Goal: Information Seeking & Learning: Learn about a topic

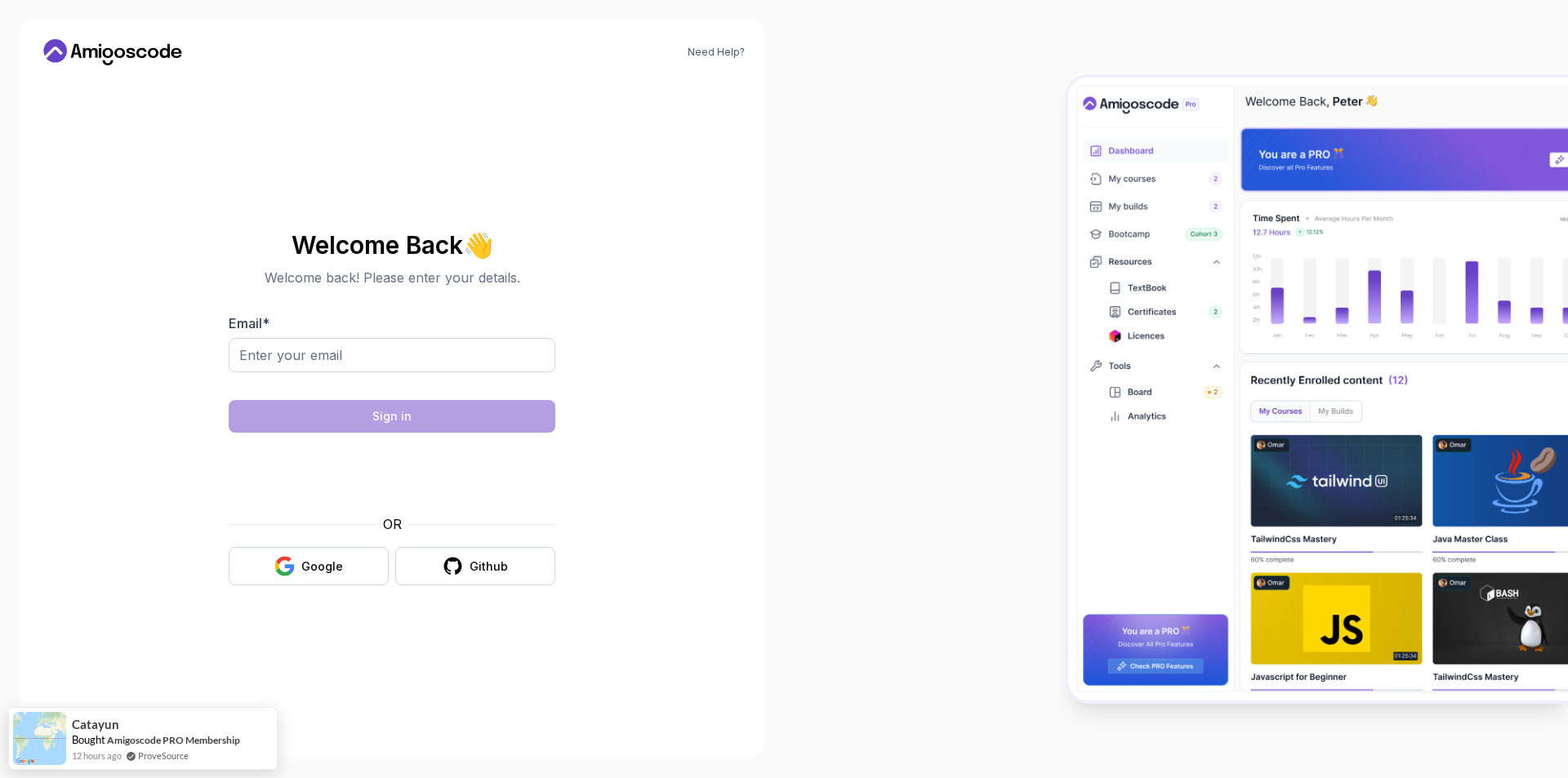
click at [1024, 258] on body "Need Help? Welcome Back 👋 Welcome back! Please enter your details. Email * Sign…" at bounding box center [784, 389] width 1568 height 778
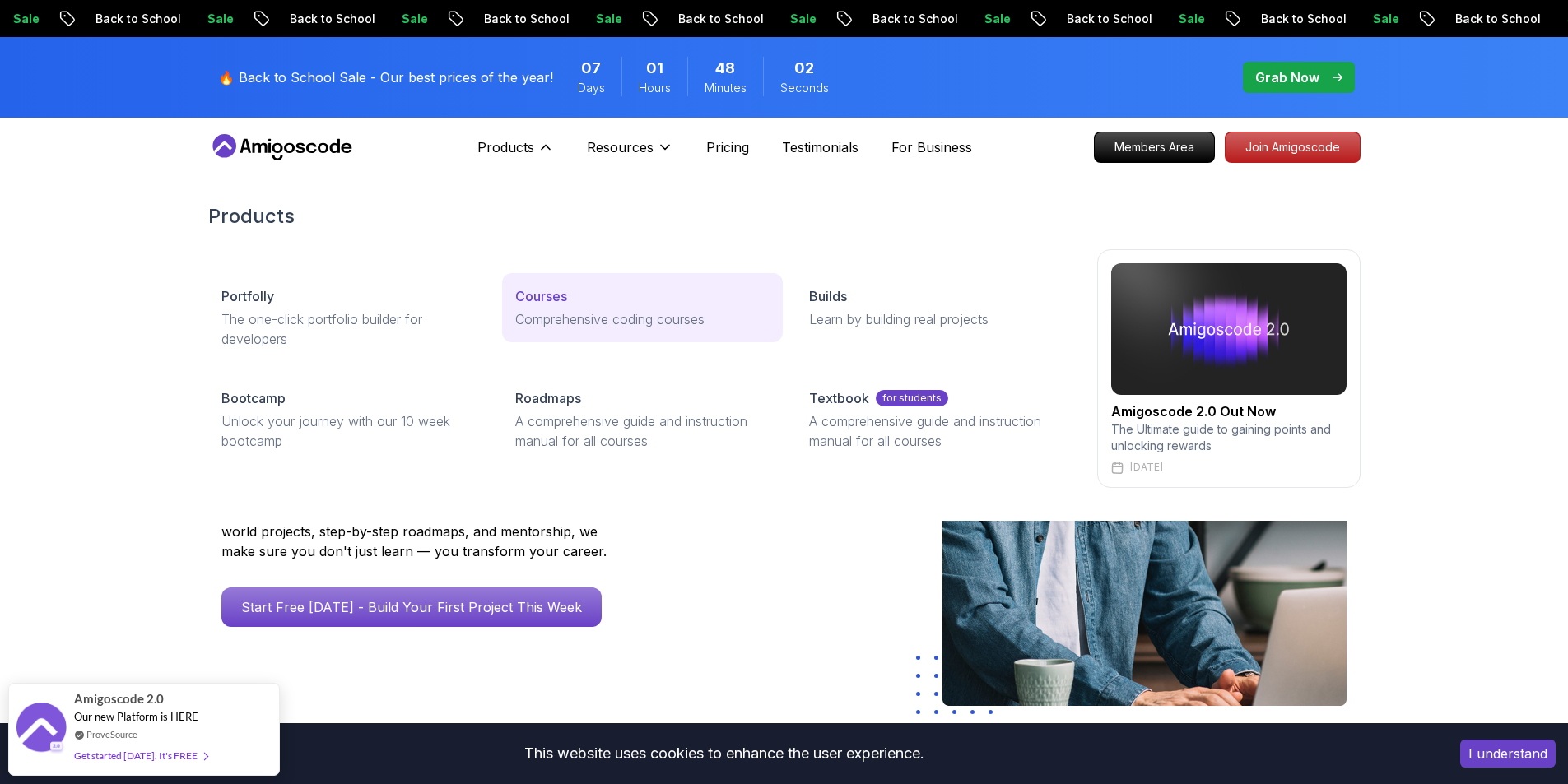
drag, startPoint x: 562, startPoint y: 309, endPoint x: 588, endPoint y: 316, distance: 26.9
click at [588, 316] on p "Comprehensive coding courses" at bounding box center [643, 319] width 255 height 19
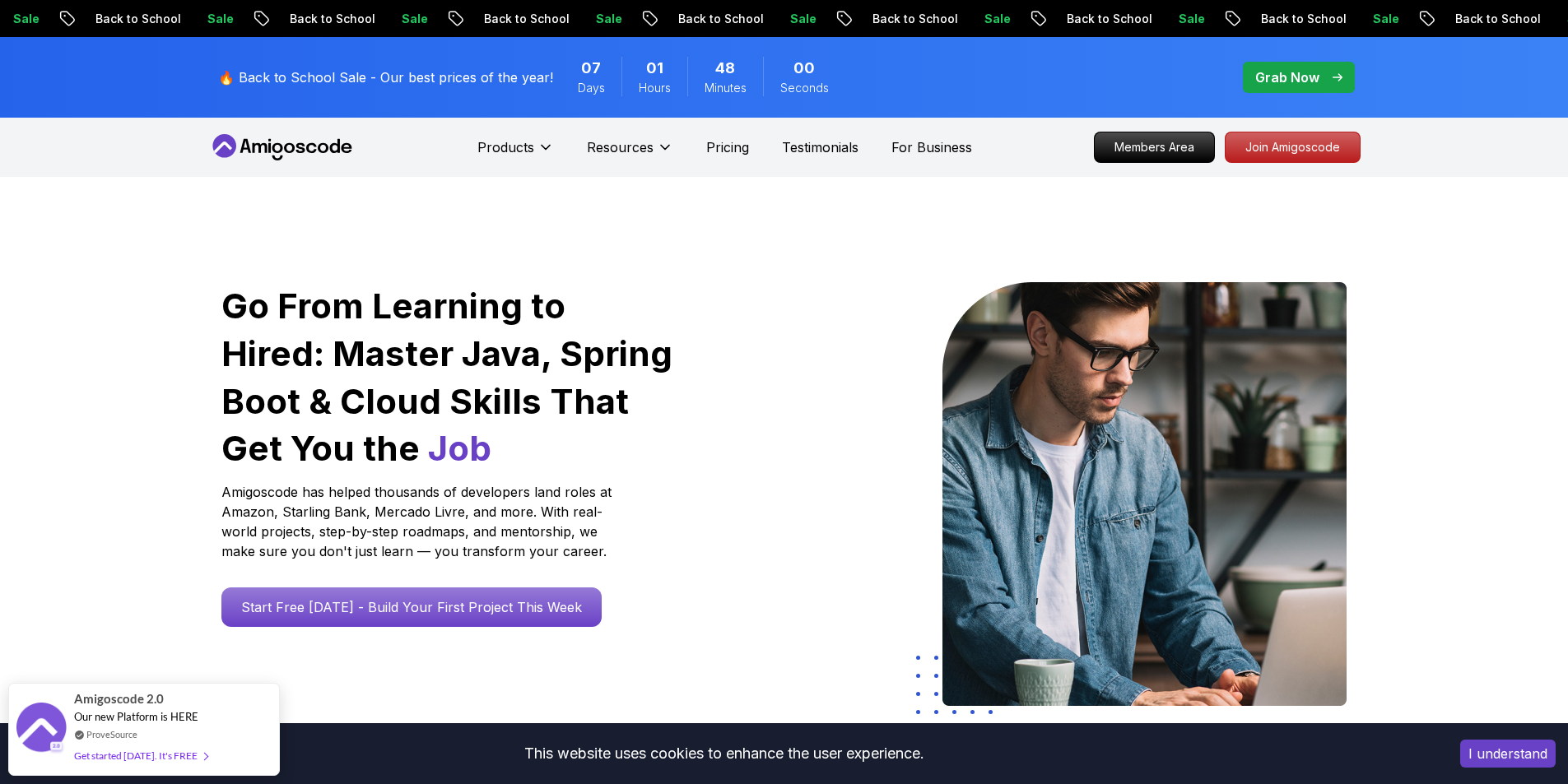
click at [104, 375] on div "Go From Learning to Hired: Master Java, Spring Boot & Cloud Skills That Get You…" at bounding box center [784, 581] width 1568 height 808
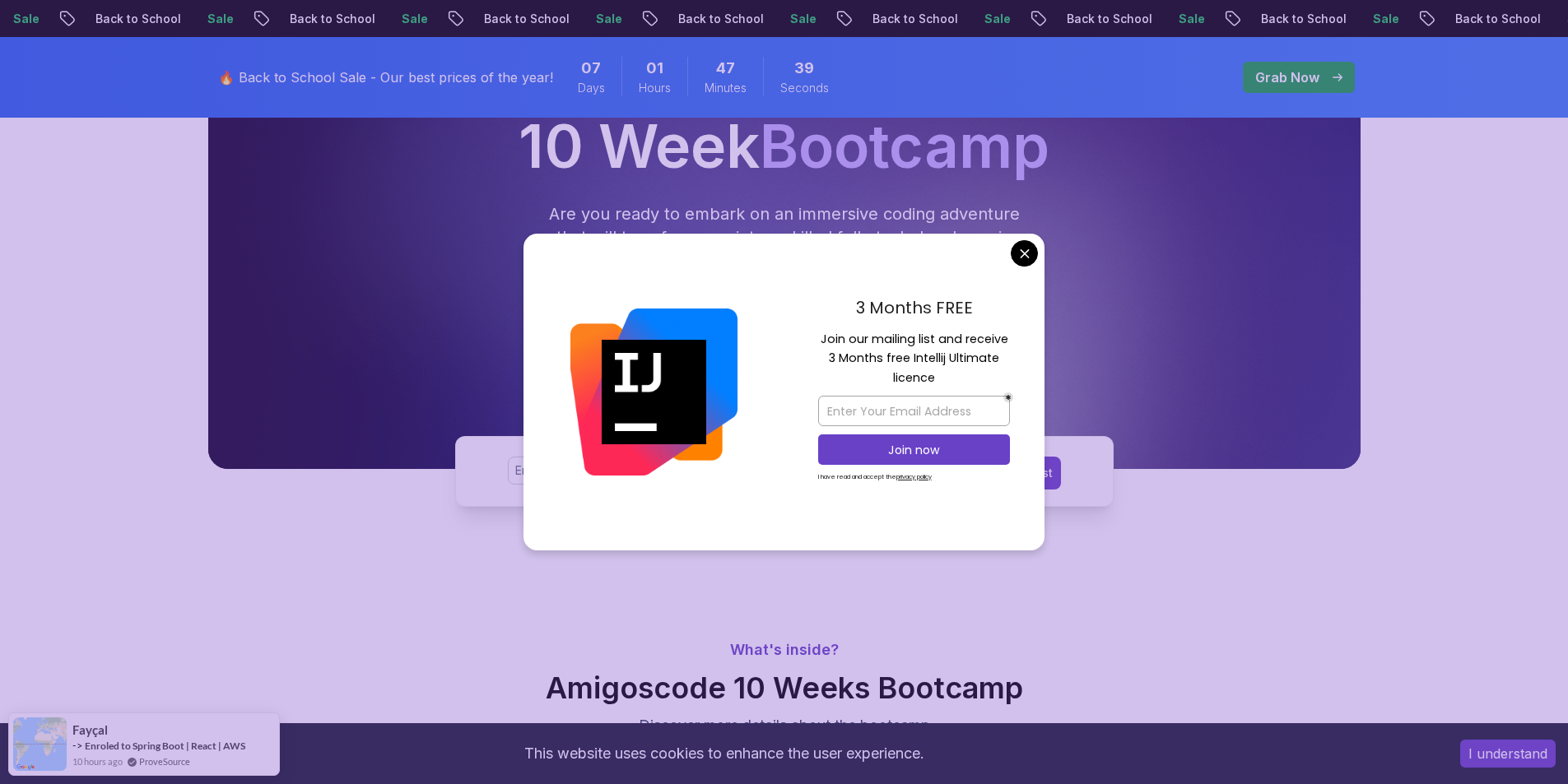
scroll to position [247, 0]
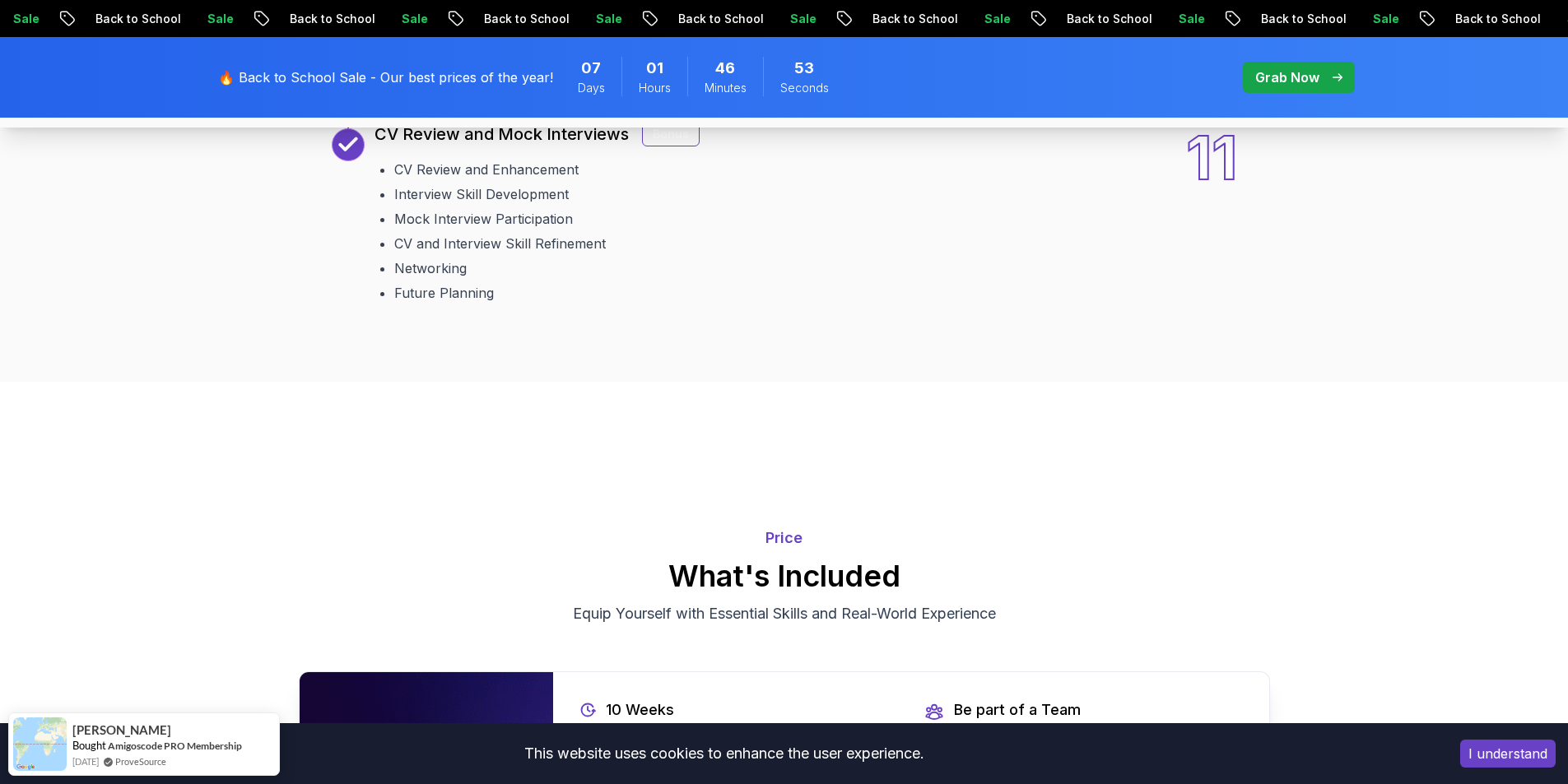
scroll to position [3537, 0]
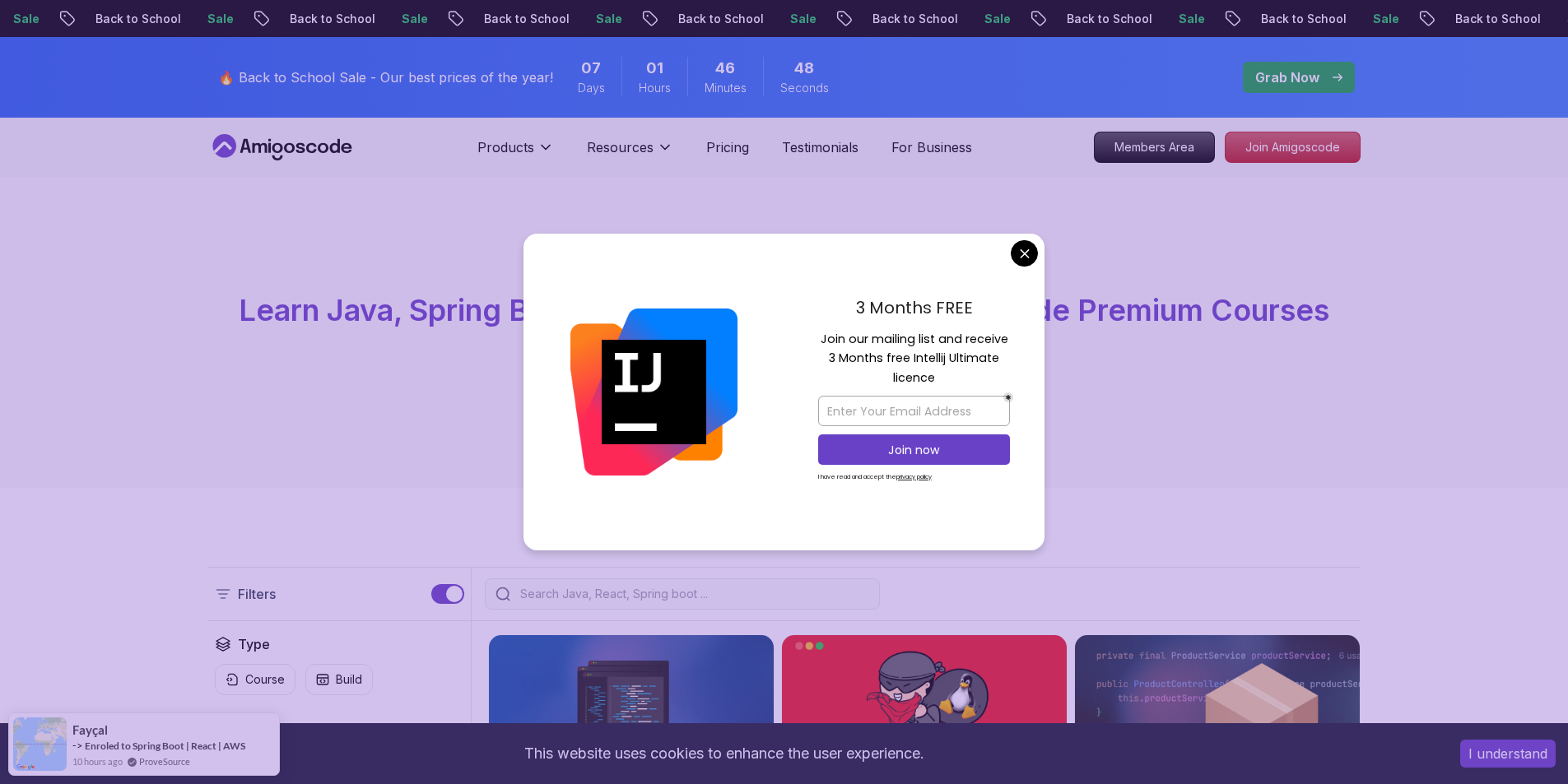
click at [429, 410] on div "All Courses Learn Java, Spring Boot, DevOps & More with Amigoscode Premium Cour…" at bounding box center [784, 332] width 1568 height 311
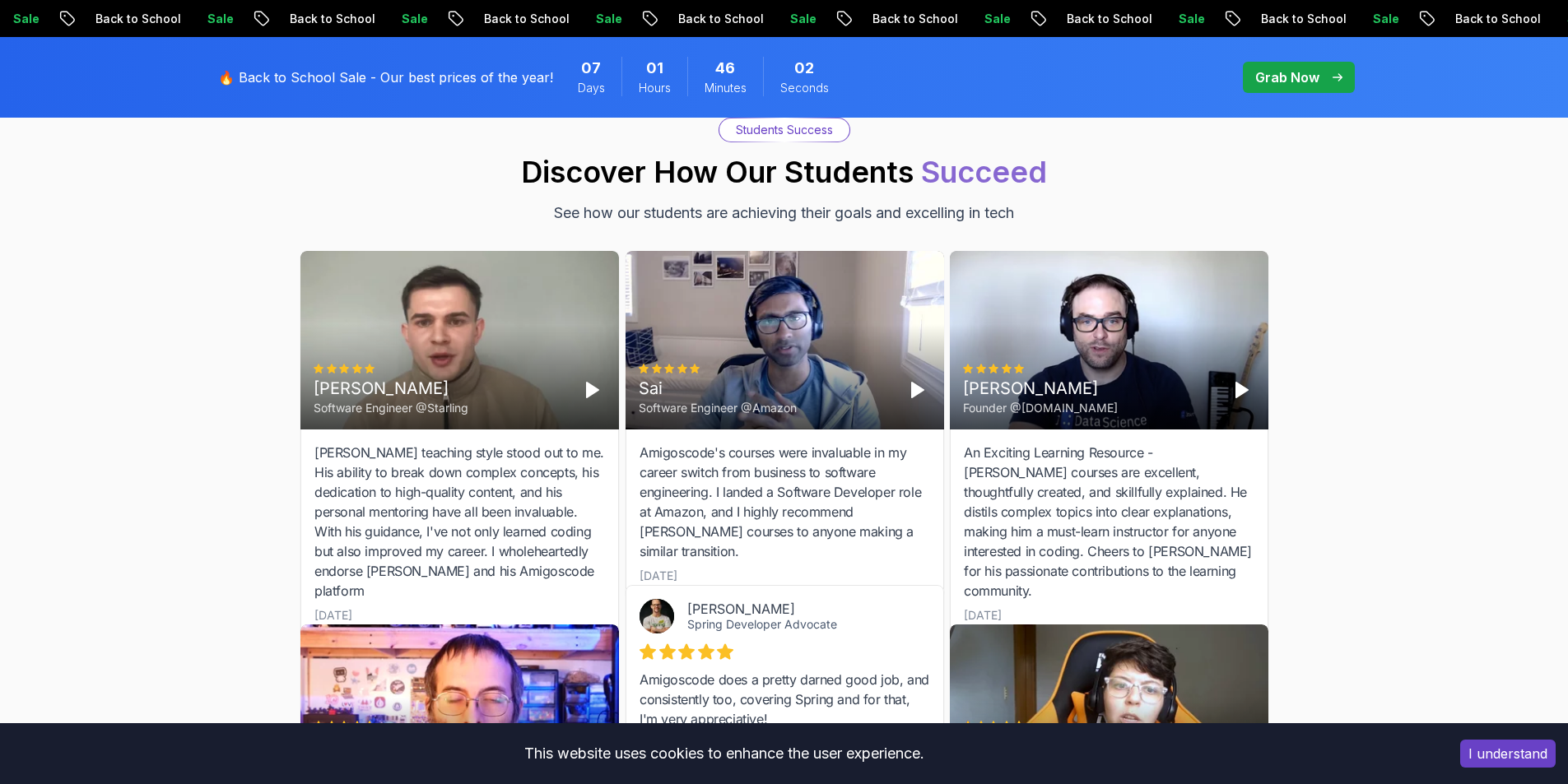
scroll to position [1645, 0]
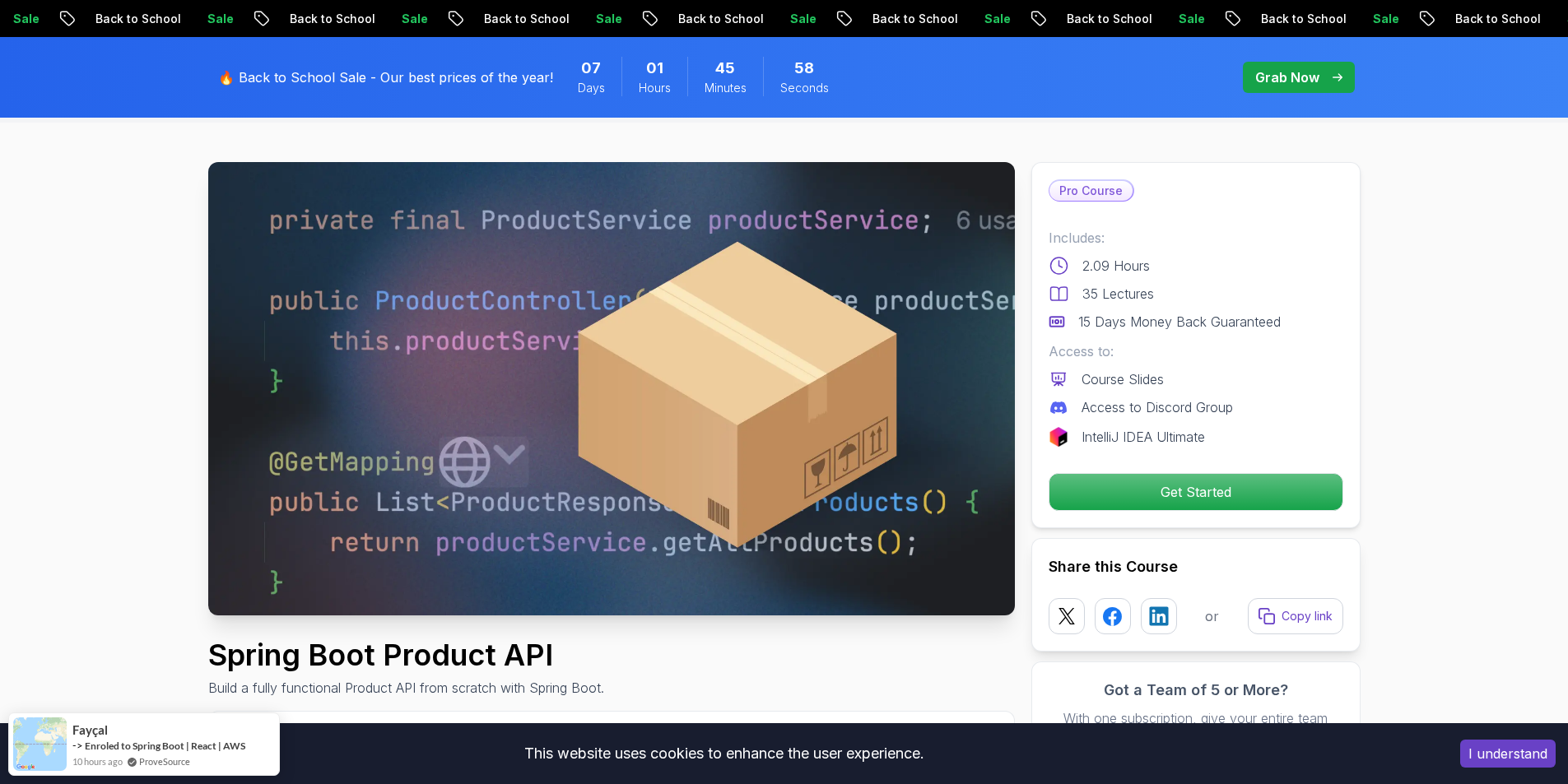
scroll to position [164, 0]
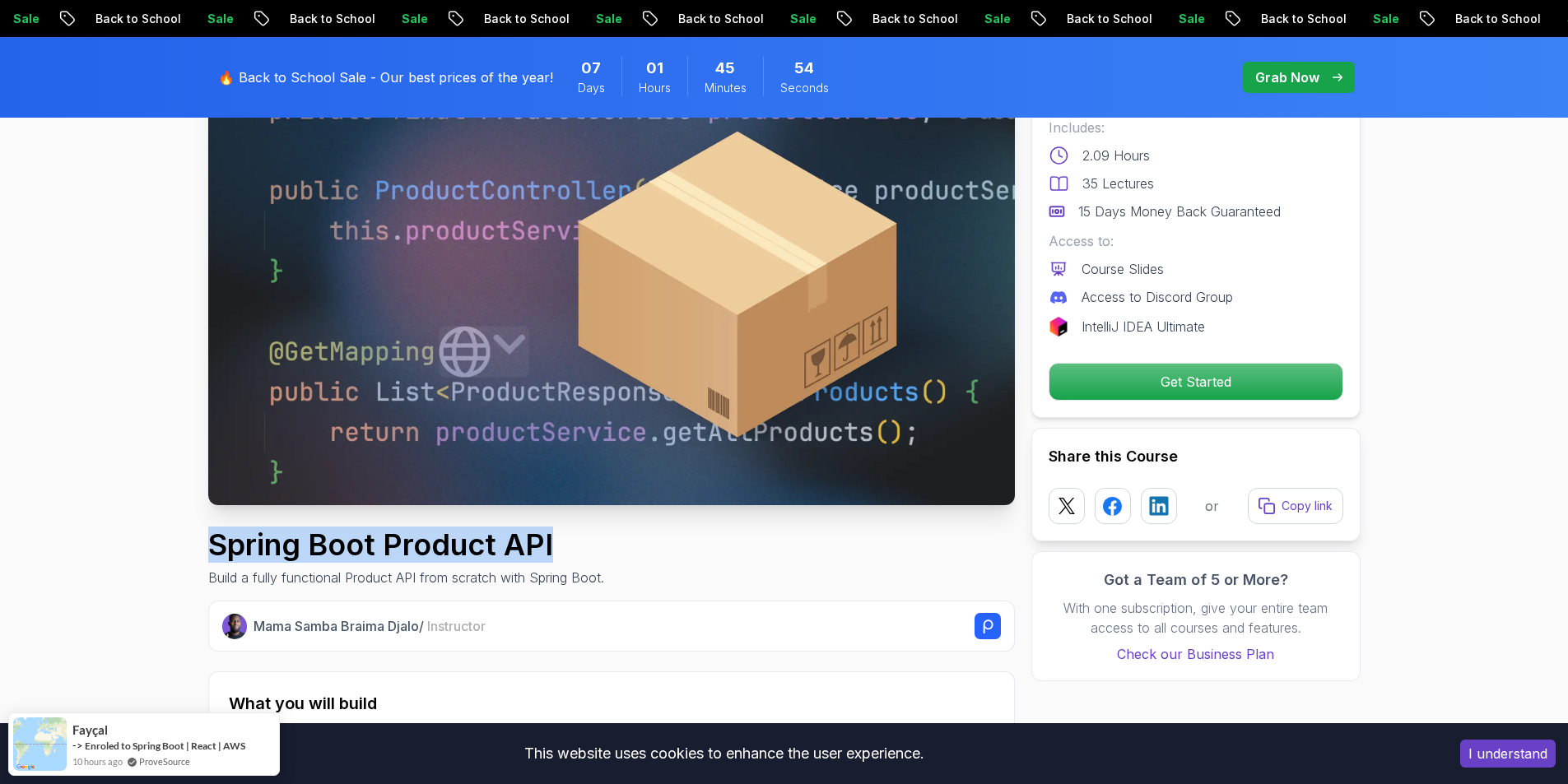
drag, startPoint x: 211, startPoint y: 544, endPoint x: 554, endPoint y: 531, distance: 343.2
click at [554, 531] on h1 "Spring Boot Product API" at bounding box center [405, 545] width 396 height 33
copy h1 "Spring Boot Product API"
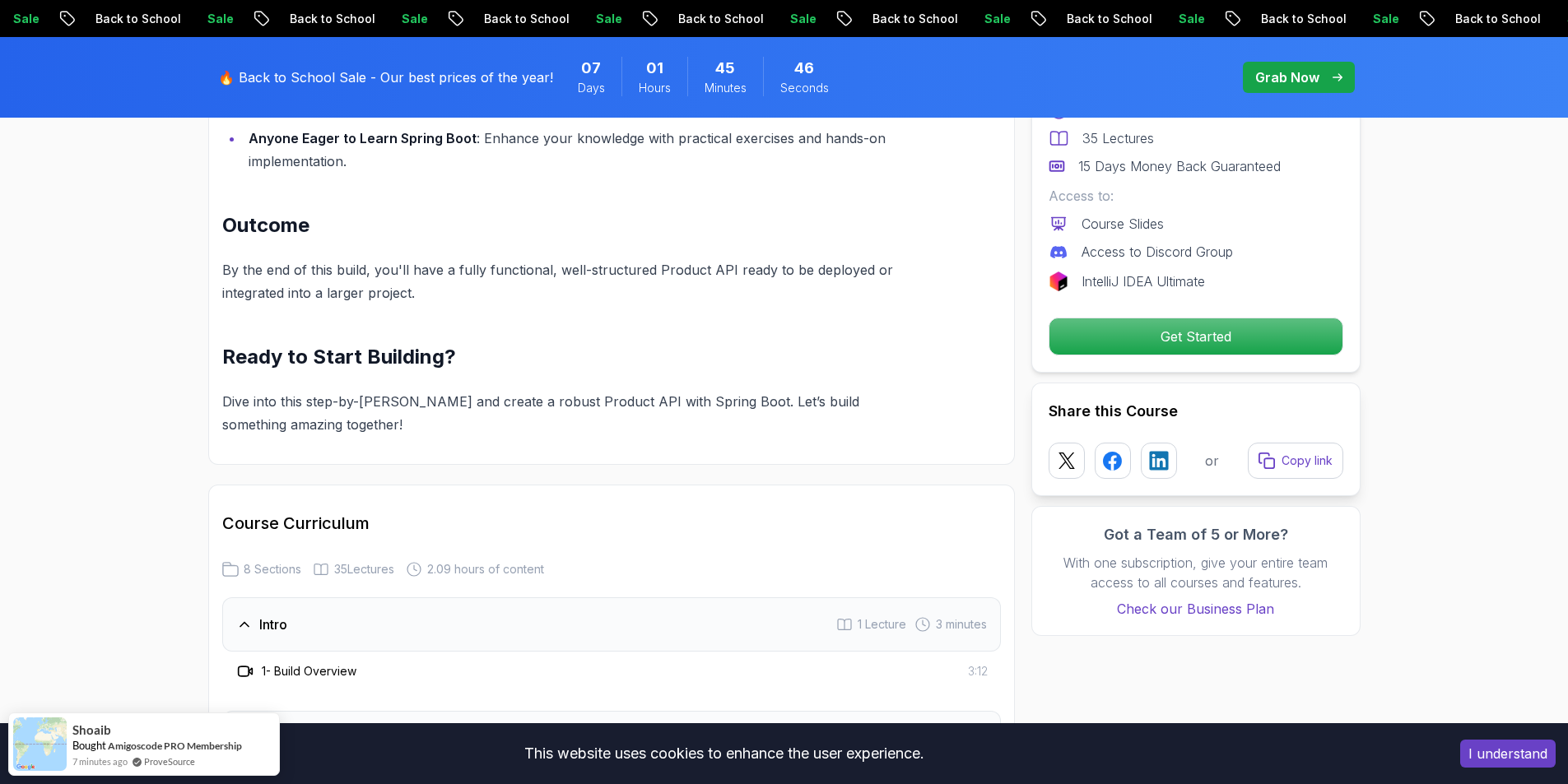
scroll to position [1645, 0]
click at [1142, 342] on p "Get Started" at bounding box center [1195, 337] width 278 height 35
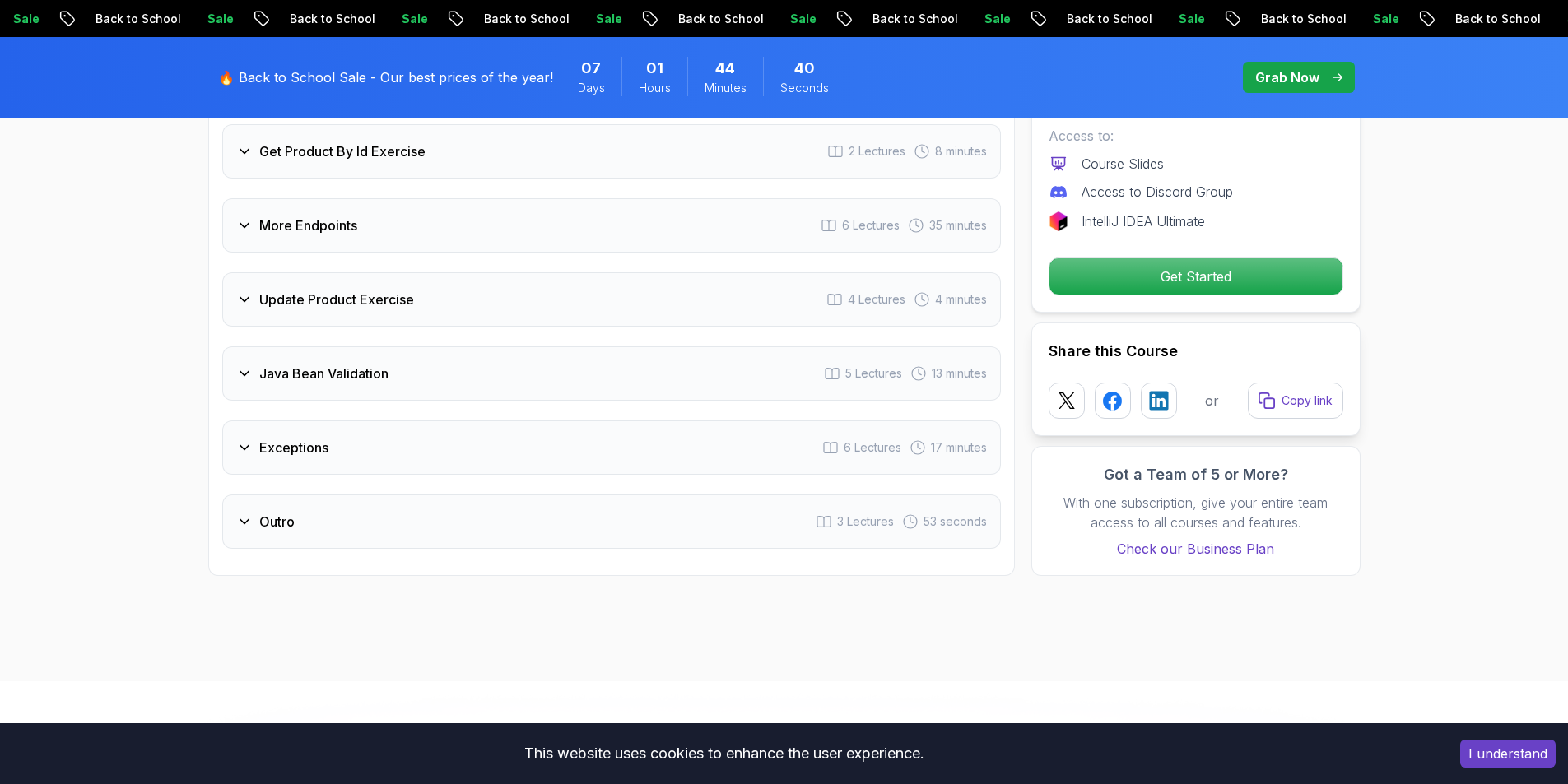
scroll to position [2387, 0]
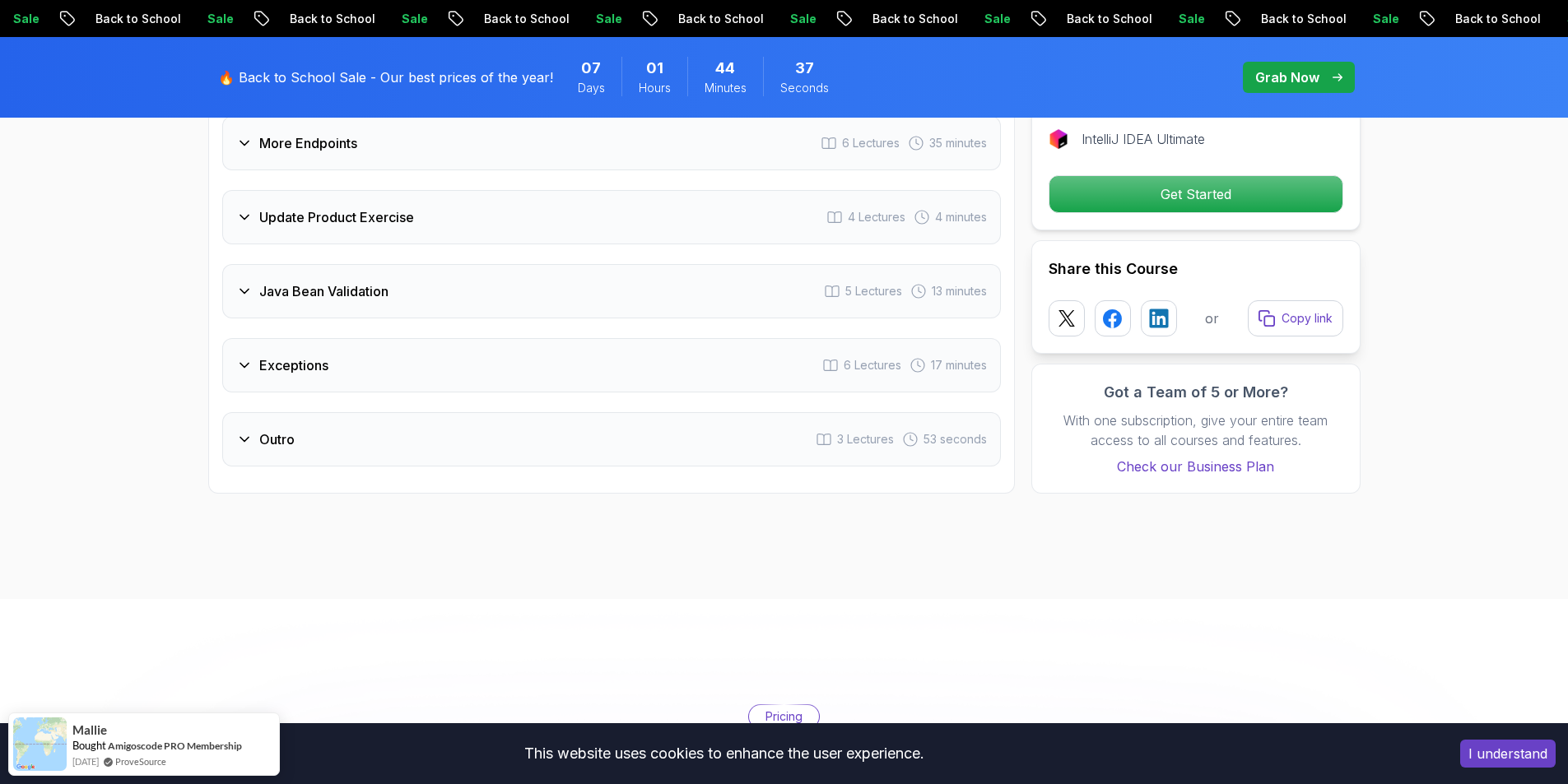
click at [309, 356] on h3 "Exceptions" at bounding box center [294, 365] width 69 height 19
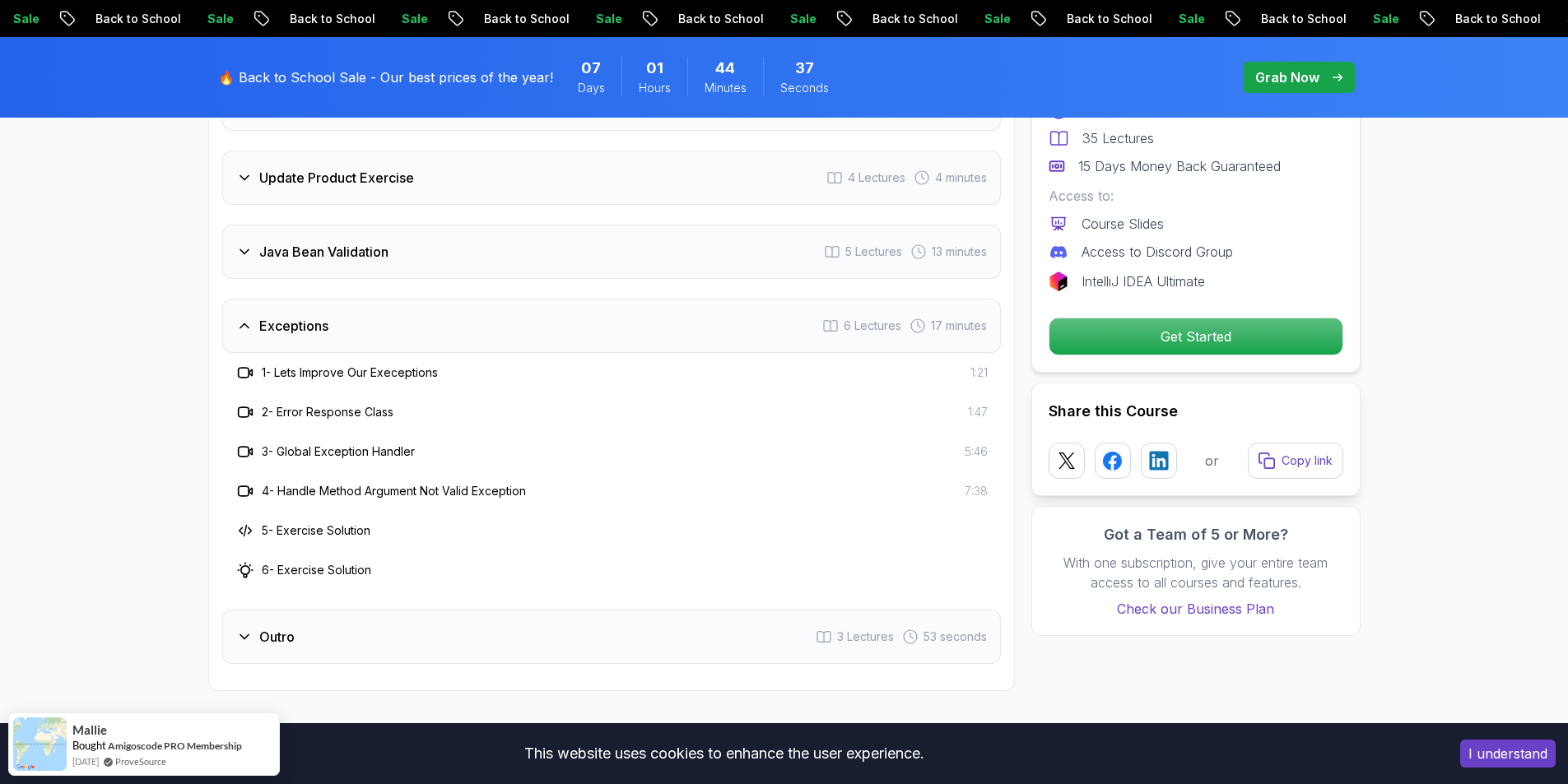
scroll to position [2347, 0]
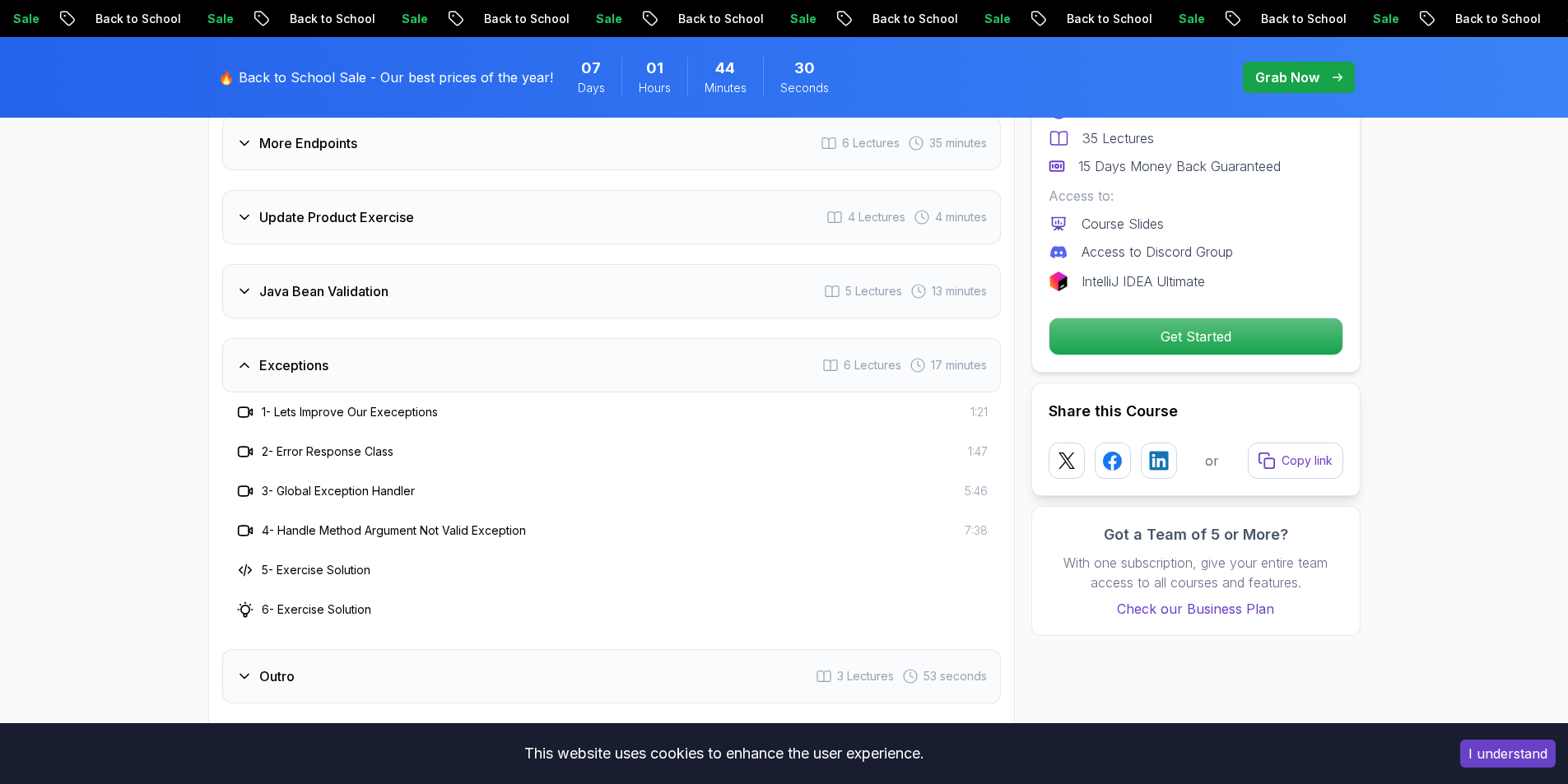
click at [389, 282] on h3 "Java Bean Validation" at bounding box center [324, 291] width 129 height 19
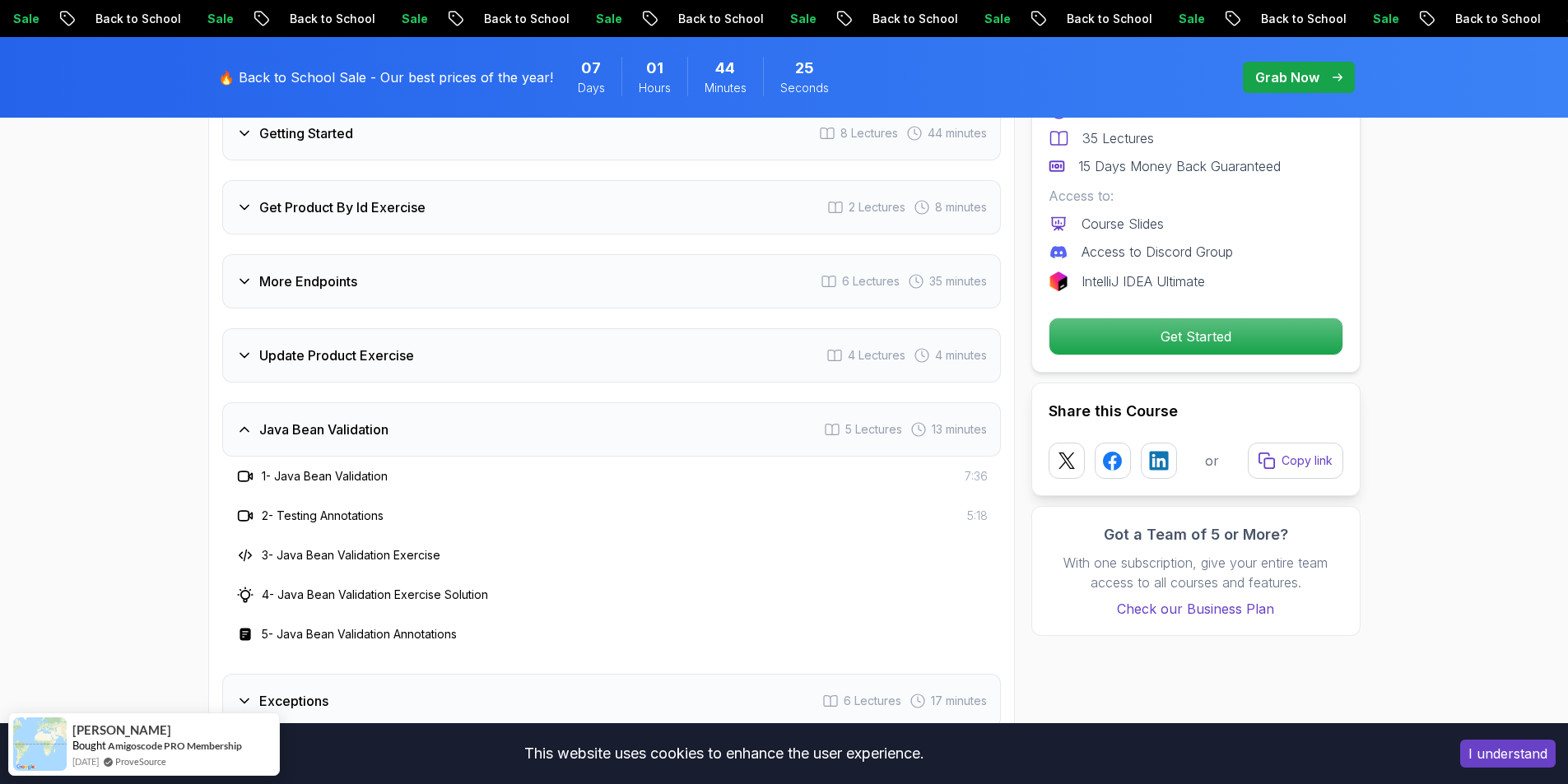
scroll to position [2183, 0]
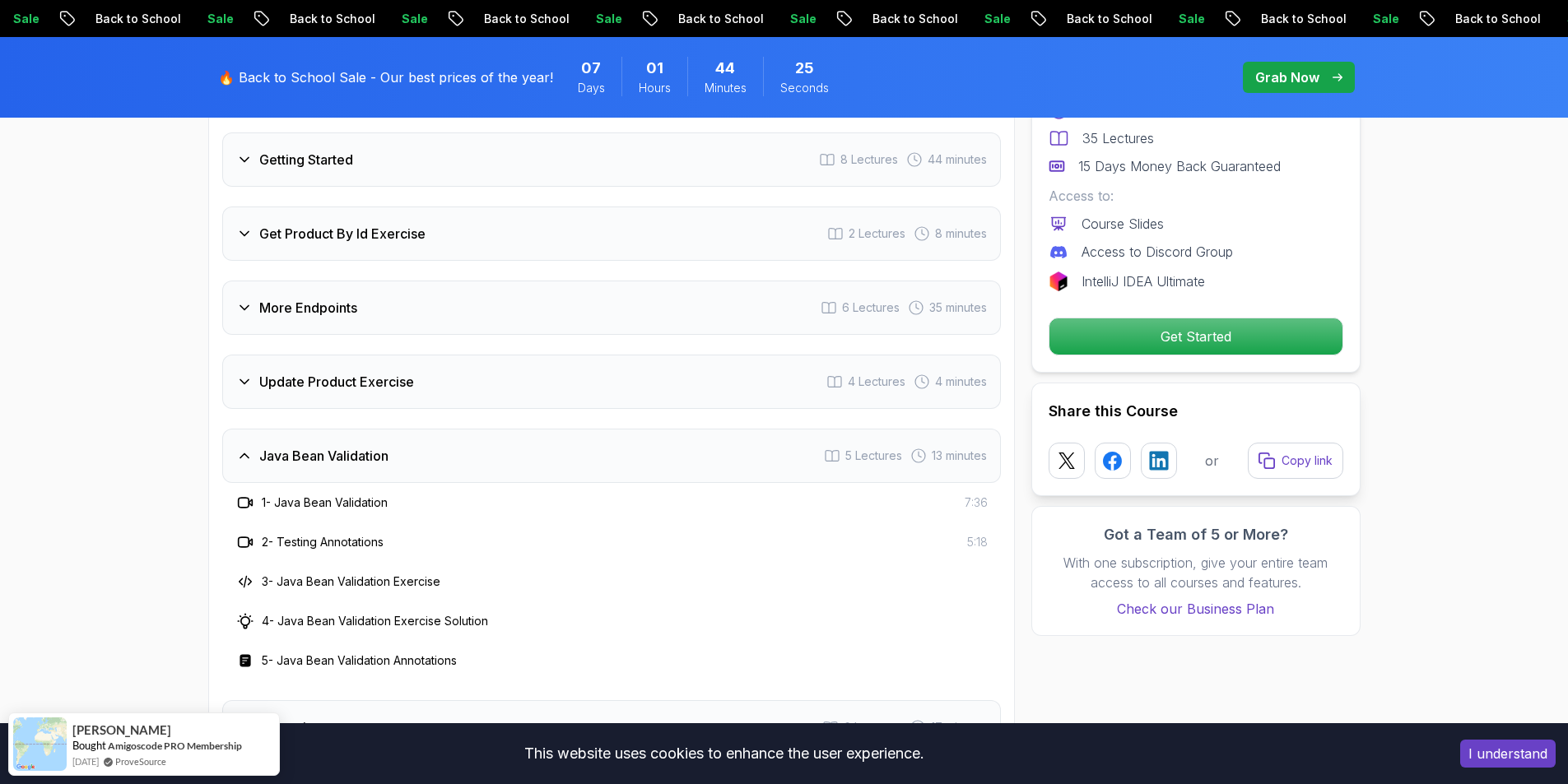
click at [361, 372] on h3 "Update Product Exercise" at bounding box center [336, 382] width 155 height 19
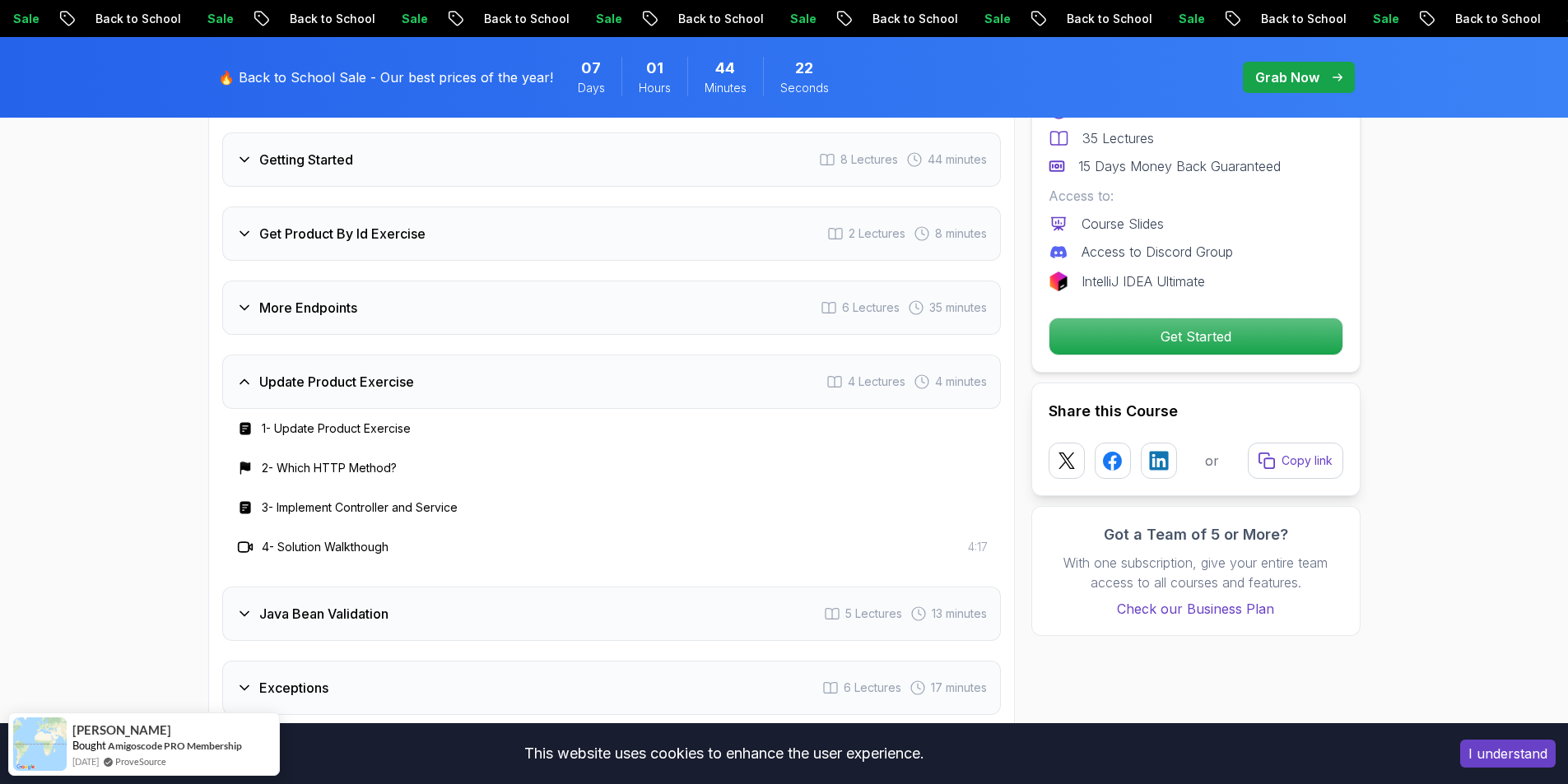
click at [351, 297] on h3 "More Endpoints" at bounding box center [308, 307] width 98 height 19
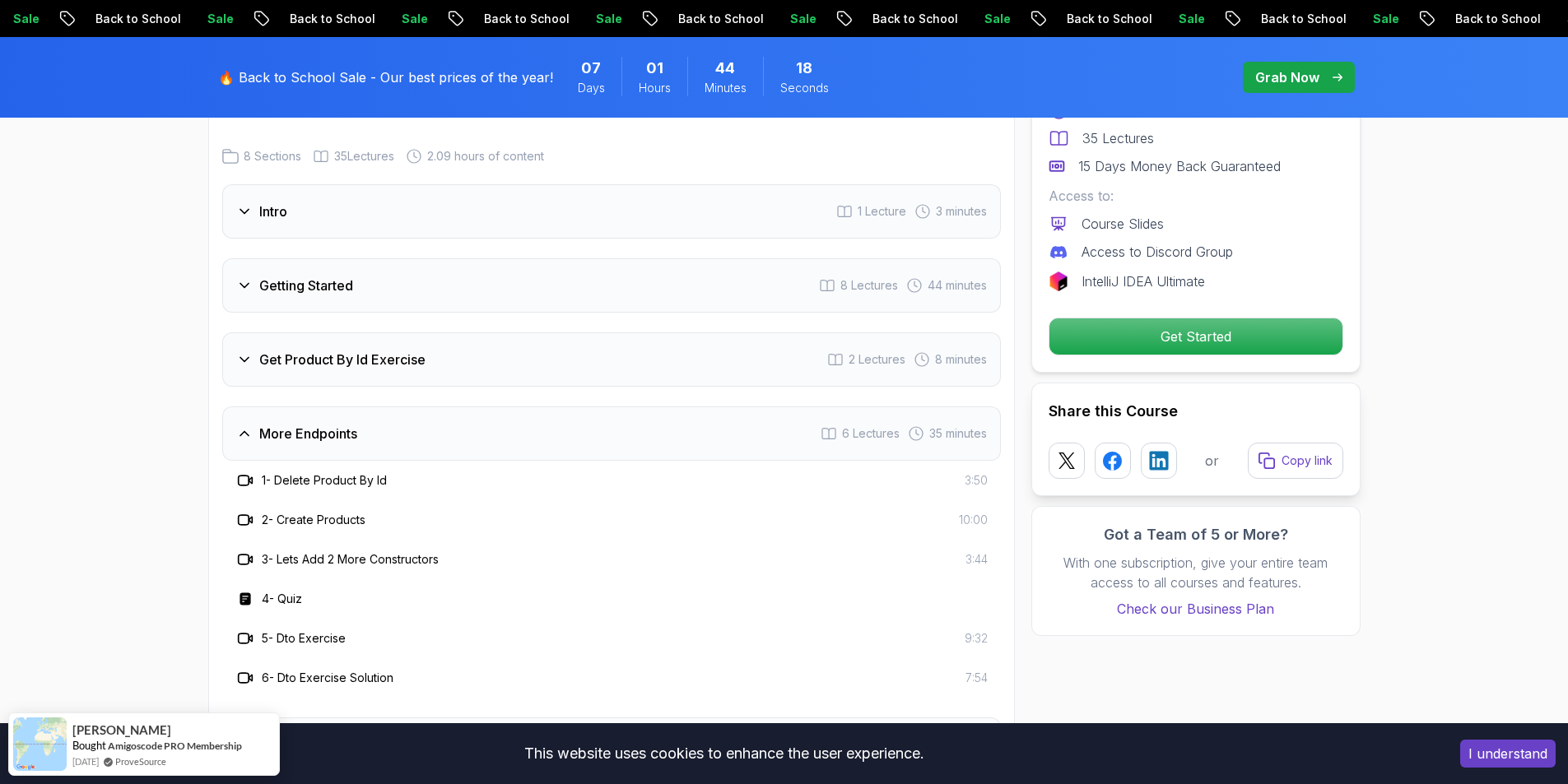
scroll to position [2019, 0]
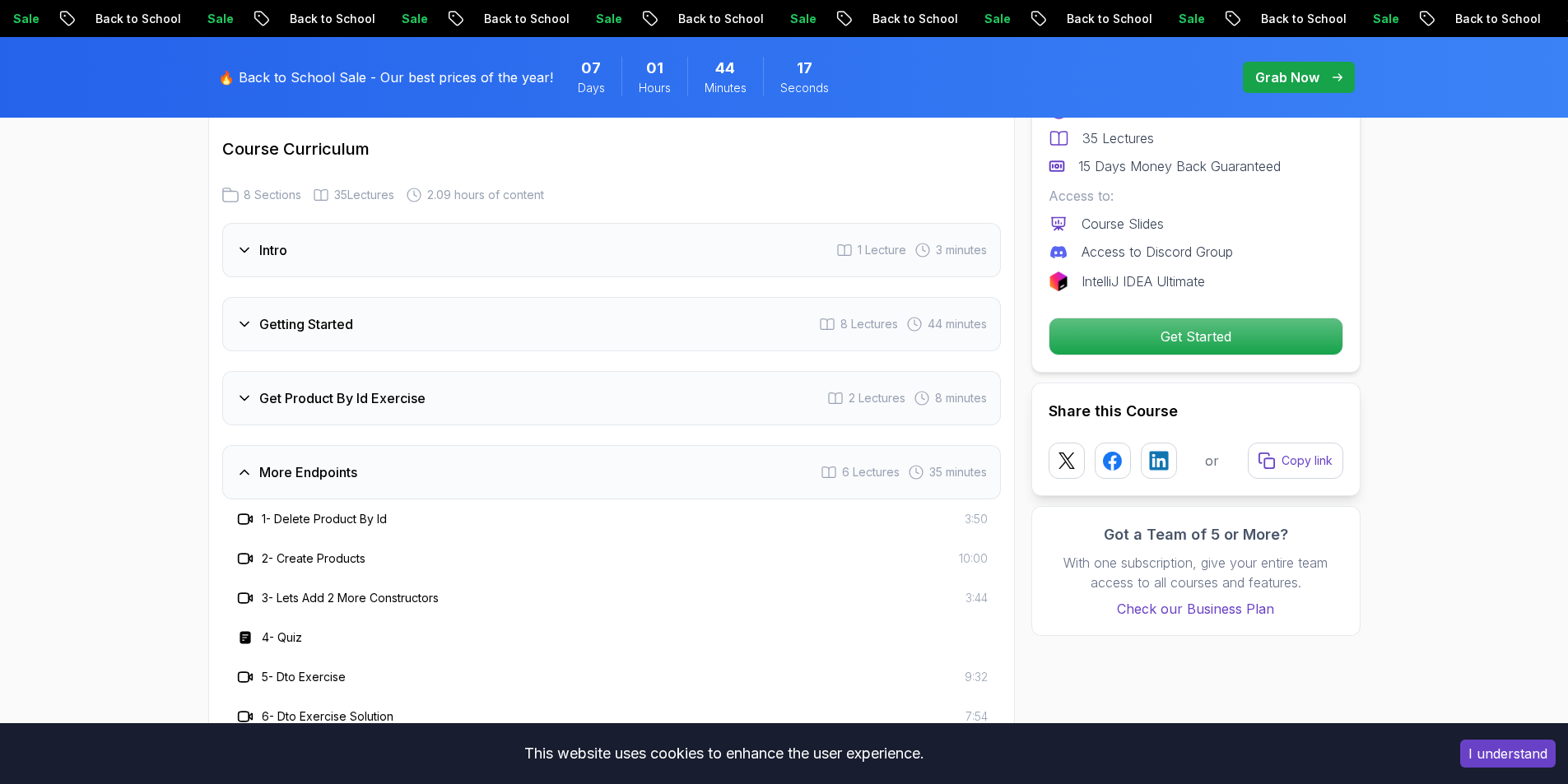
click at [367, 389] on h3 "Get Product By Id Exercise" at bounding box center [342, 398] width 166 height 19
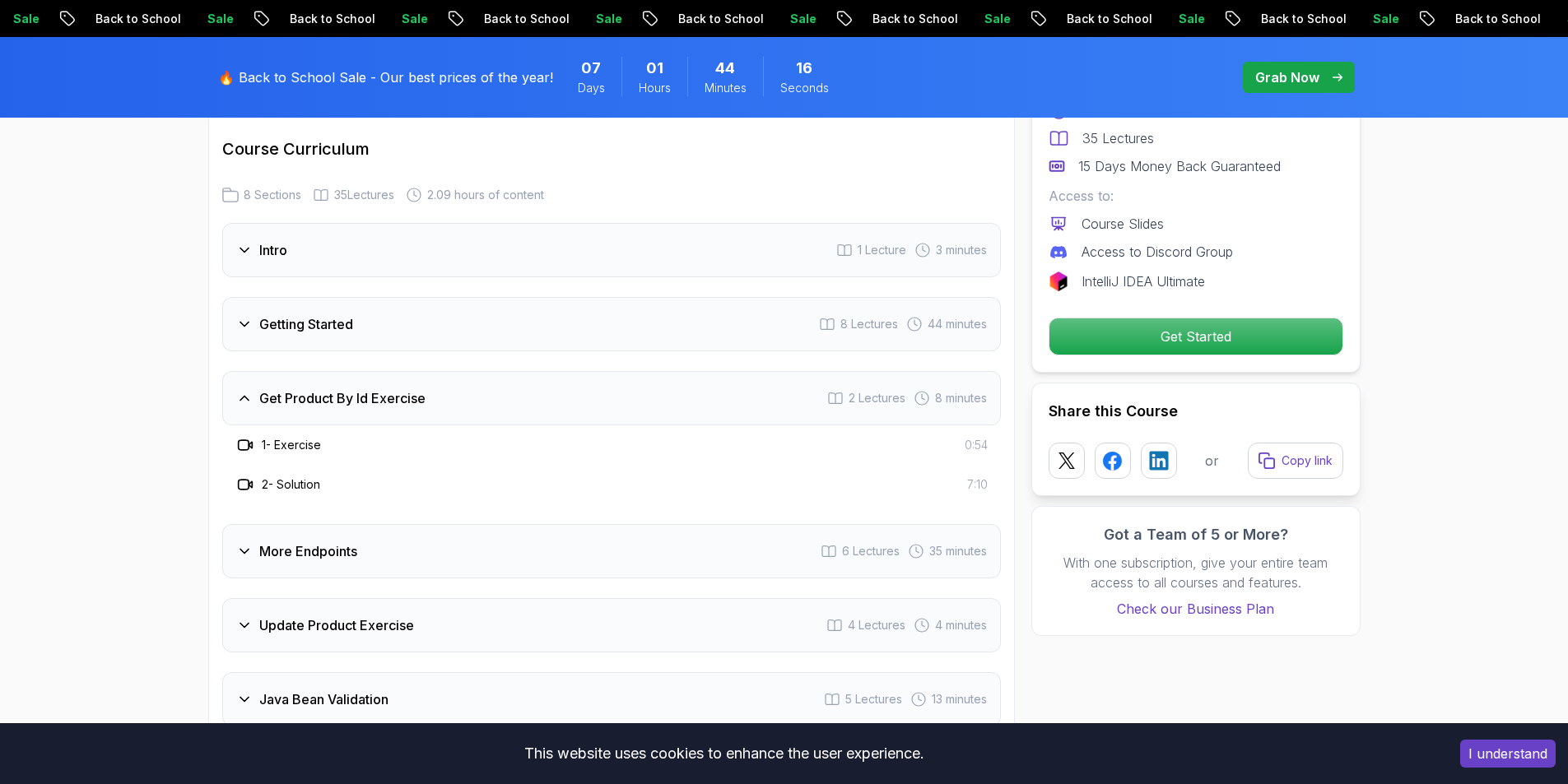
click at [352, 314] on h3 "Getting Started" at bounding box center [306, 324] width 94 height 19
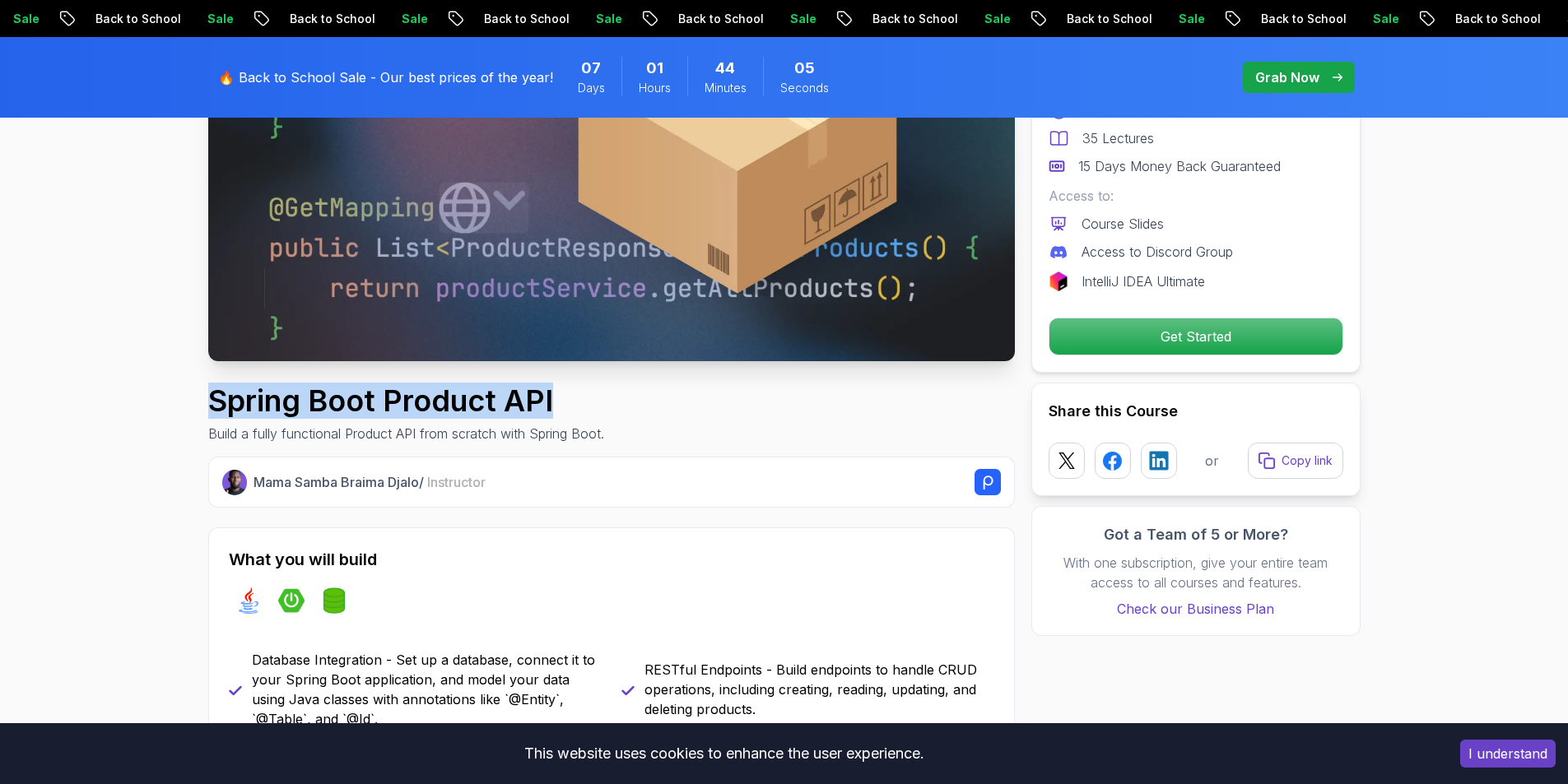
scroll to position [291, 0]
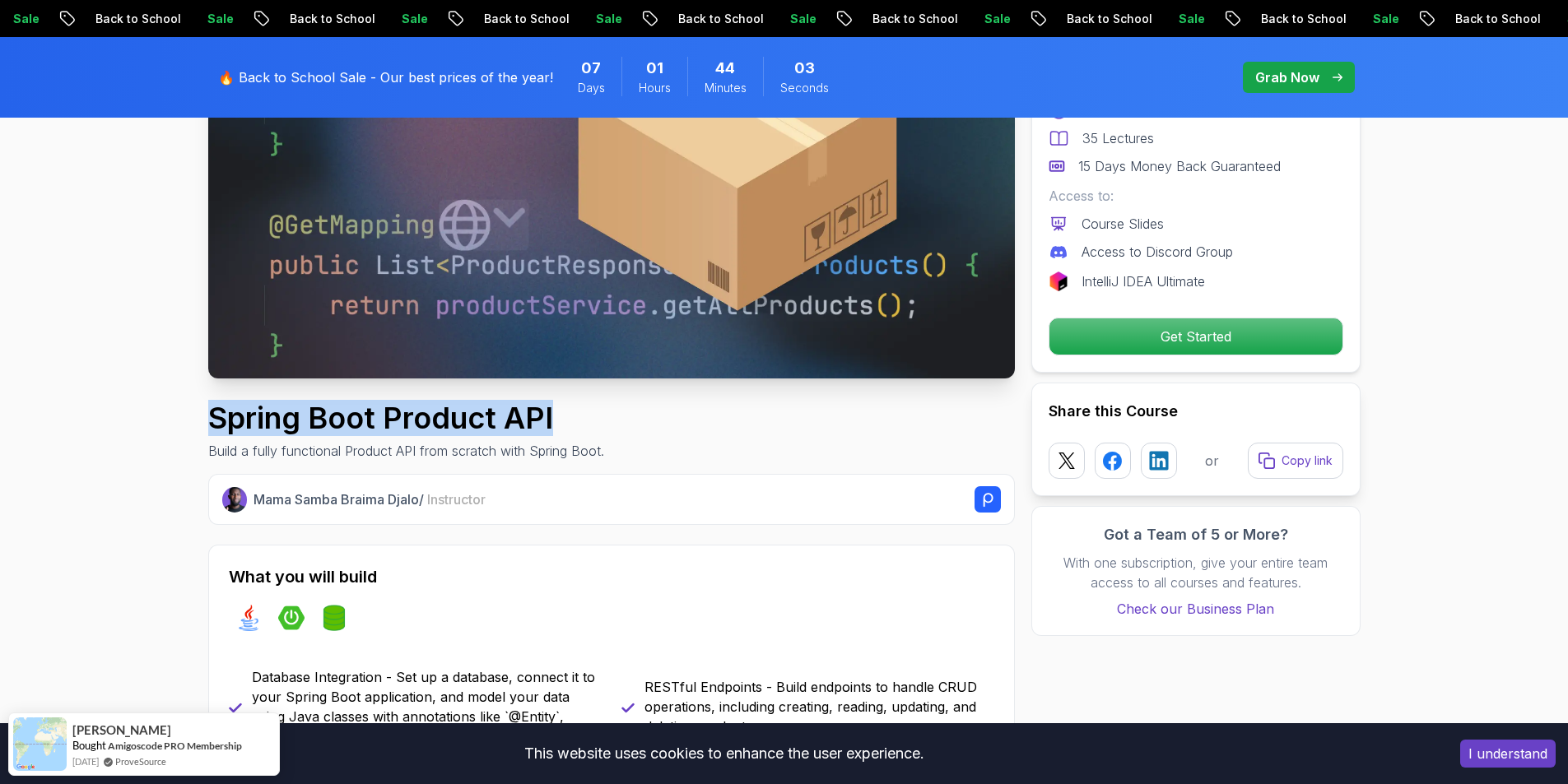
copy h1 "Spring Boot Product API"
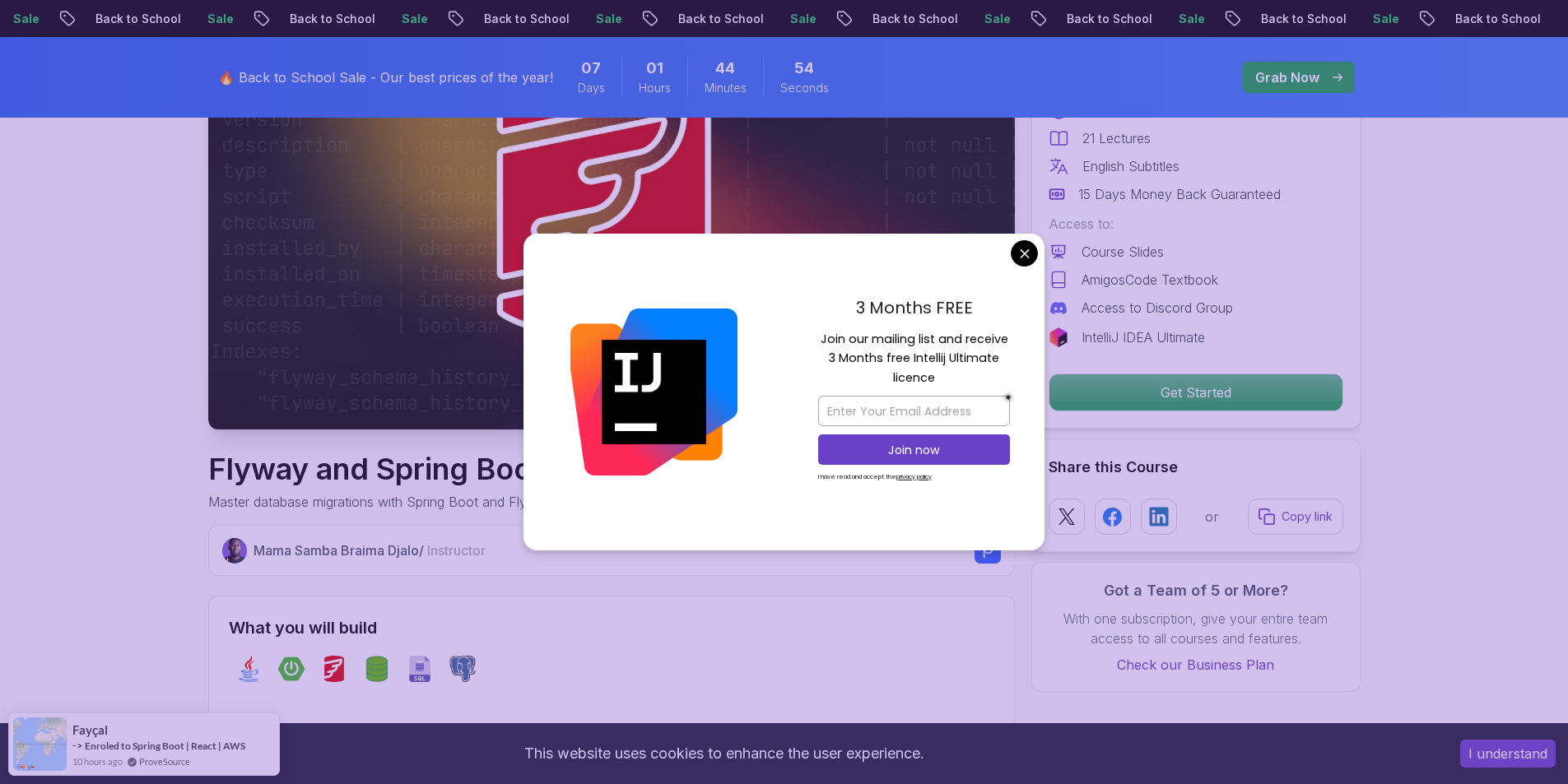
scroll to position [247, 0]
